Goal: Communication & Community: Connect with others

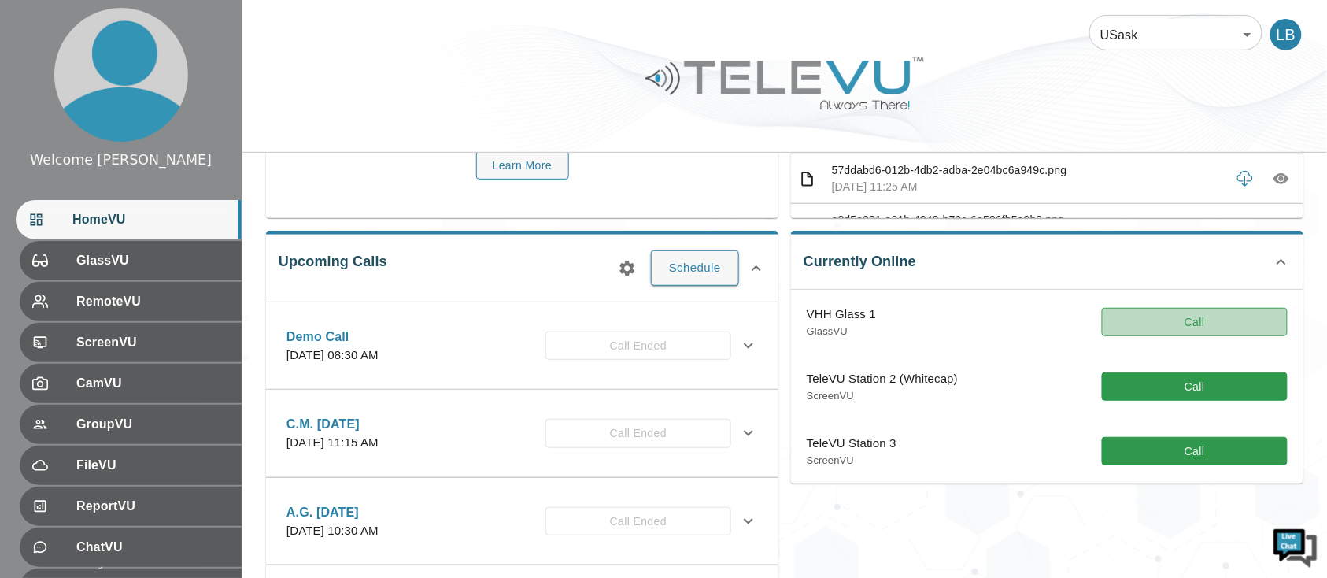
click at [1197, 321] on button "Call" at bounding box center [1195, 322] width 186 height 29
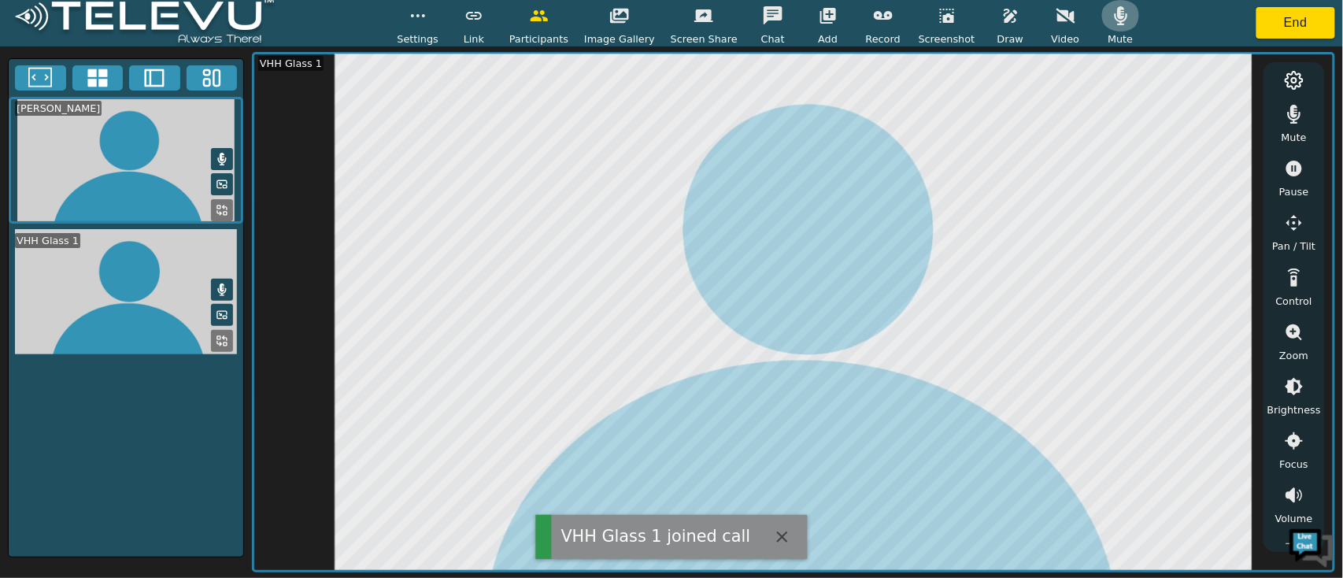
click at [1101, 20] on button "button" at bounding box center [1120, 15] width 39 height 31
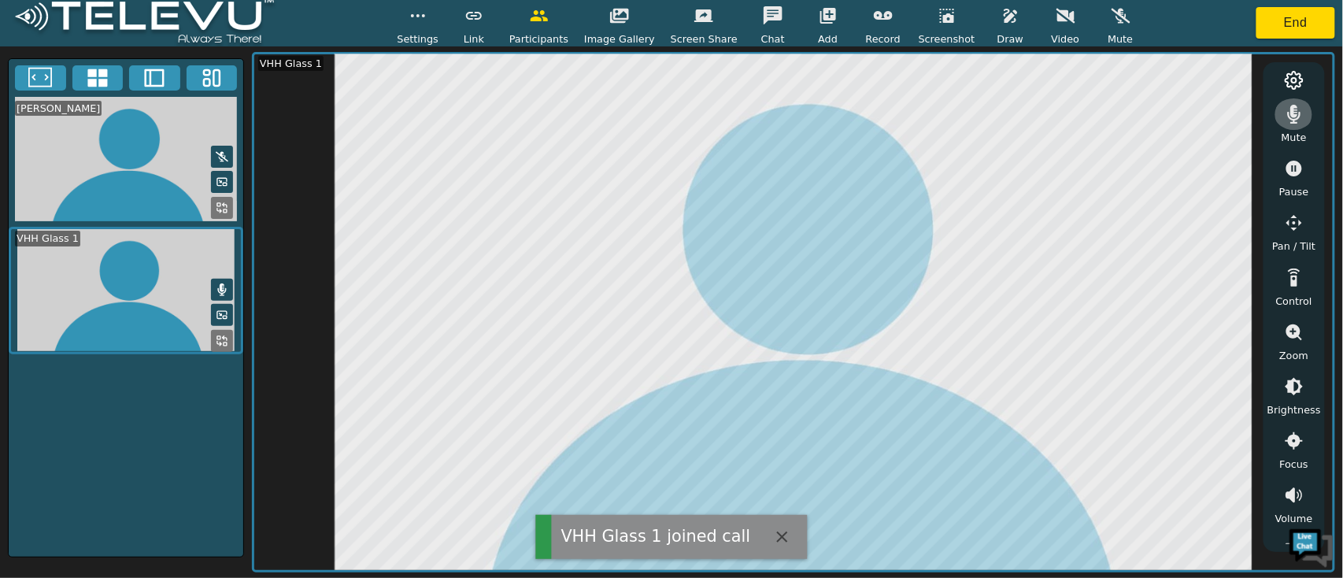
click at [1296, 124] on button "button" at bounding box center [1293, 113] width 39 height 31
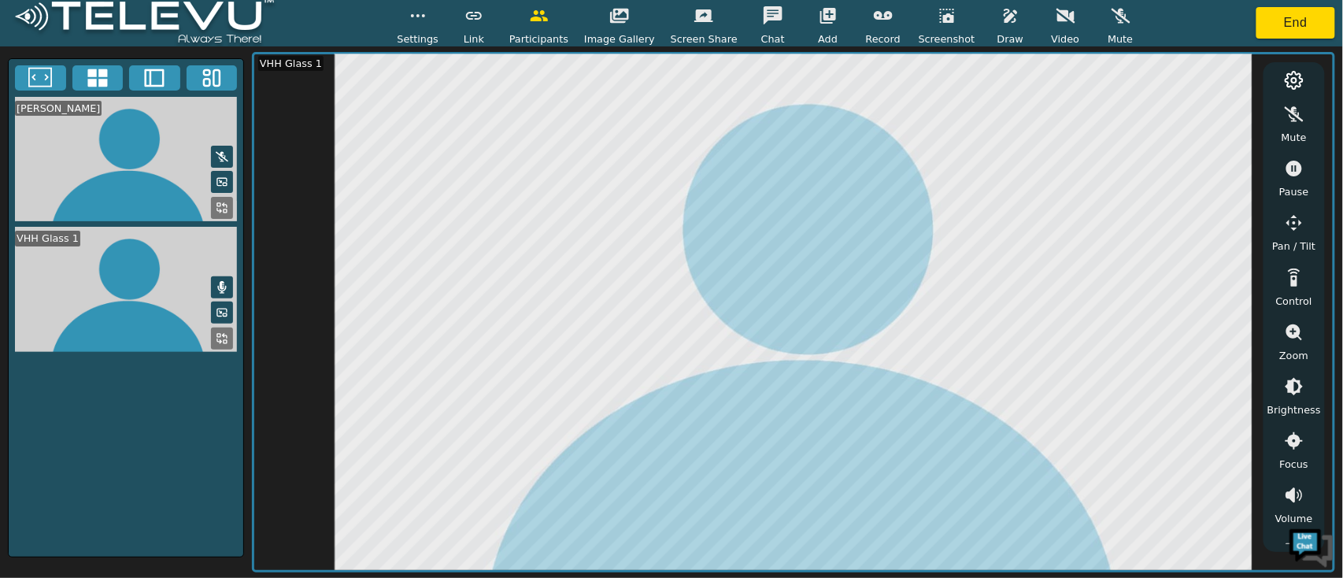
click at [1292, 176] on icon "button" at bounding box center [1294, 168] width 19 height 19
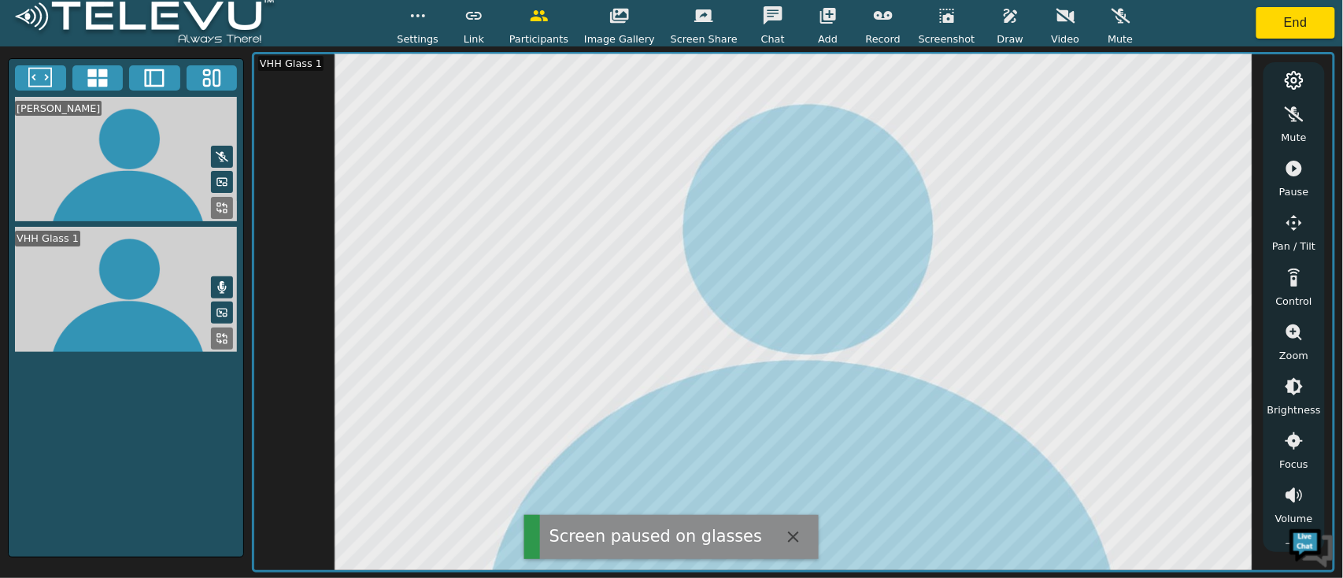
click at [1004, 17] on icon "button" at bounding box center [1010, 16] width 13 height 14
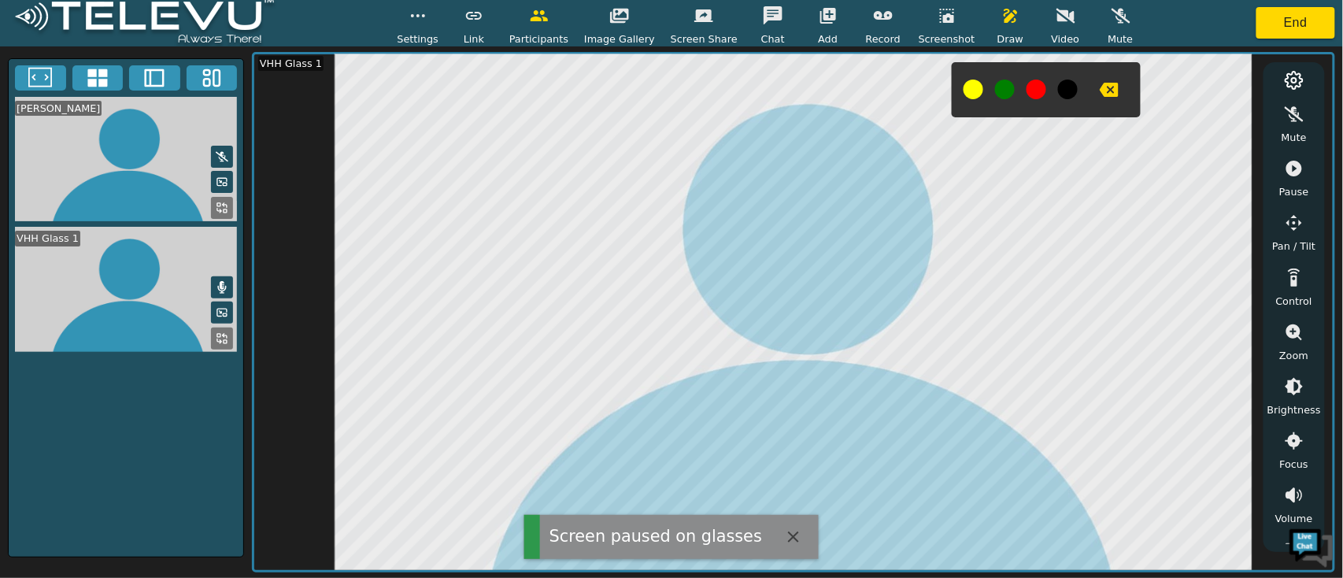
click at [1026, 94] on button at bounding box center [1036, 90] width 20 height 20
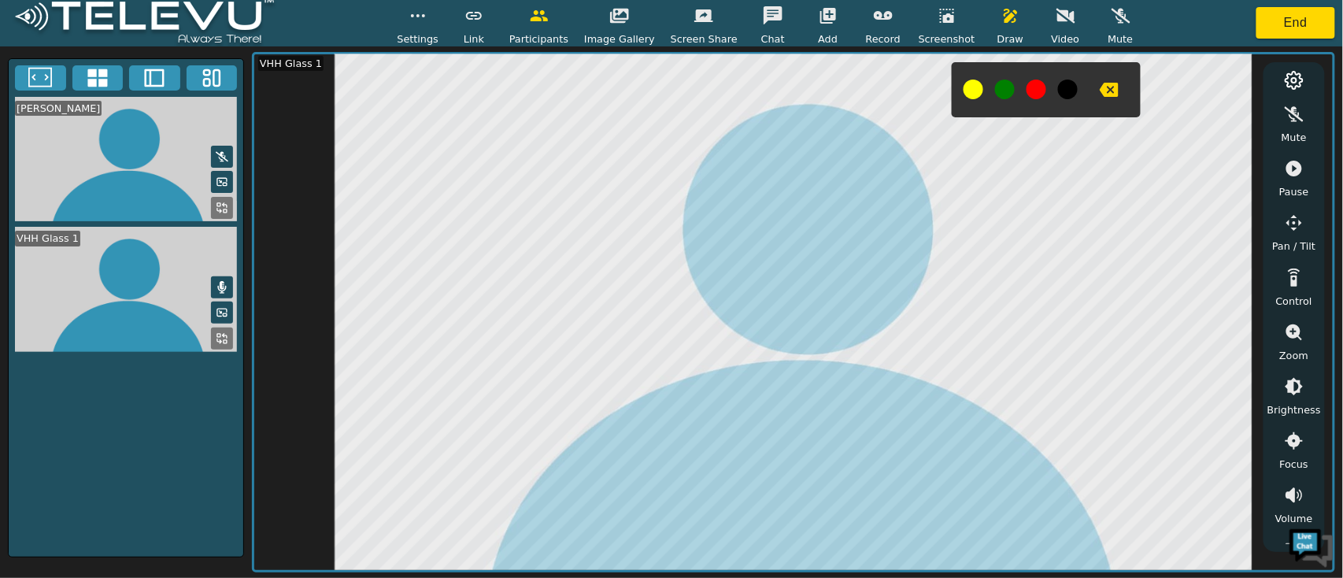
click at [1100, 85] on icon "button" at bounding box center [1109, 90] width 19 height 14
click at [993, 26] on button "button" at bounding box center [1010, 15] width 39 height 31
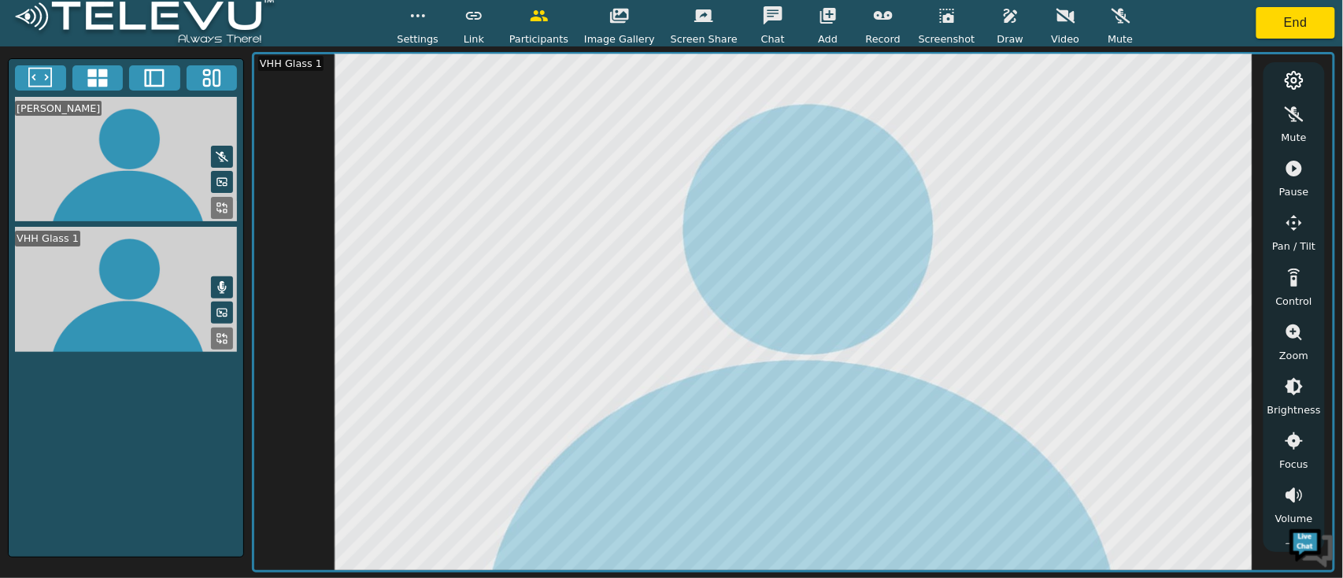
click at [1291, 171] on icon "button" at bounding box center [1294, 169] width 16 height 16
click at [1275, 23] on button "End" at bounding box center [1295, 22] width 79 height 31
